Goal: Find specific page/section: Find specific page/section

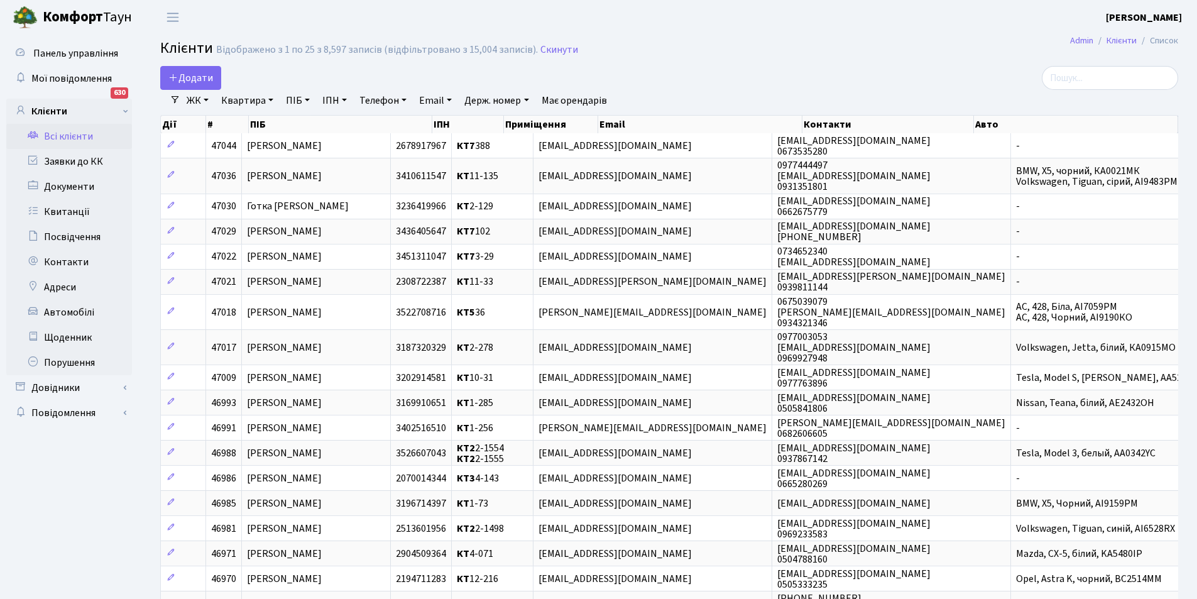
select select "25"
click at [92, 155] on link "Заявки до КК" at bounding box center [69, 161] width 126 height 25
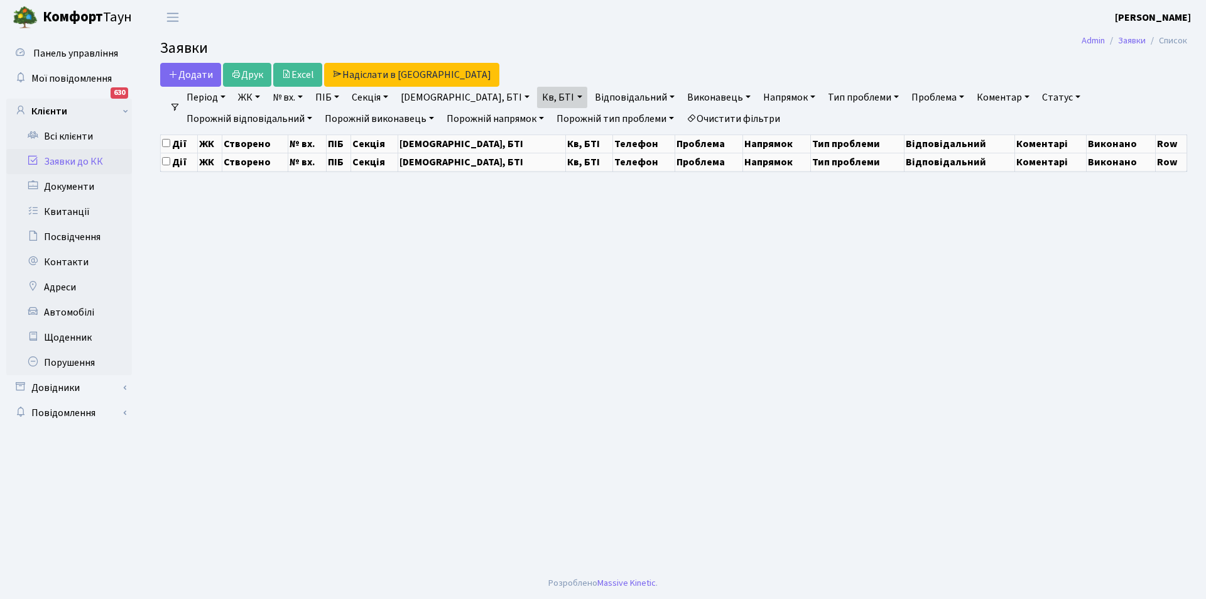
select select "25"
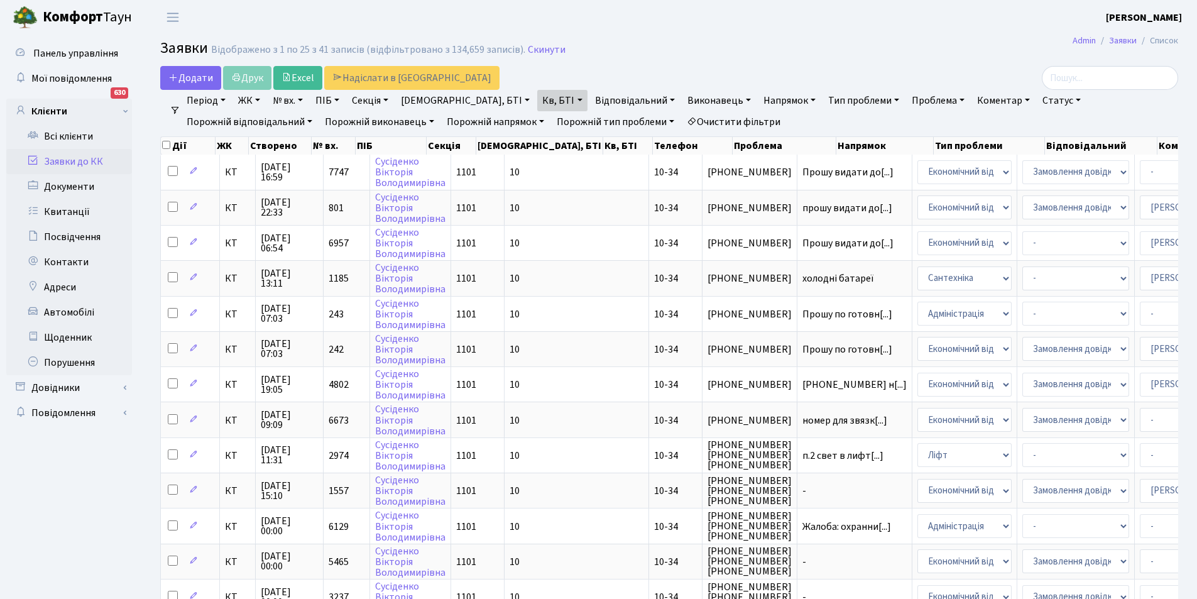
click at [682, 121] on link "Очистити фільтри" at bounding box center [734, 121] width 104 height 21
